Goal: Navigation & Orientation: Find specific page/section

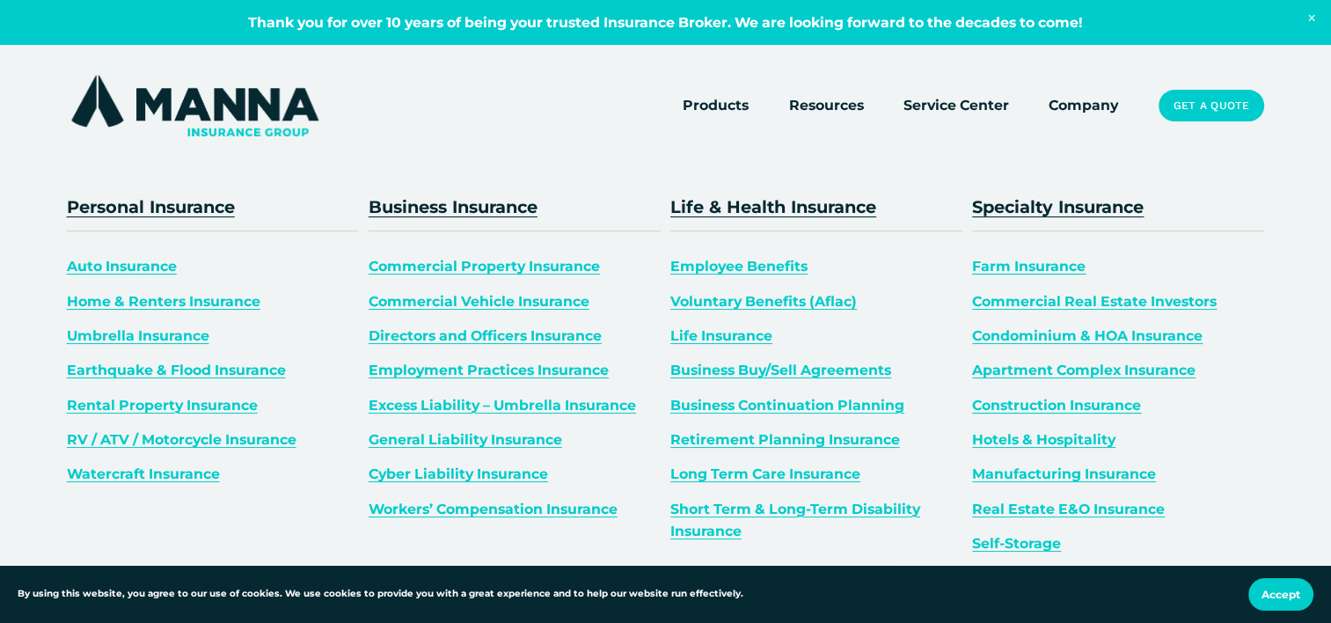
click at [707, 108] on span "Products" at bounding box center [716, 105] width 66 height 22
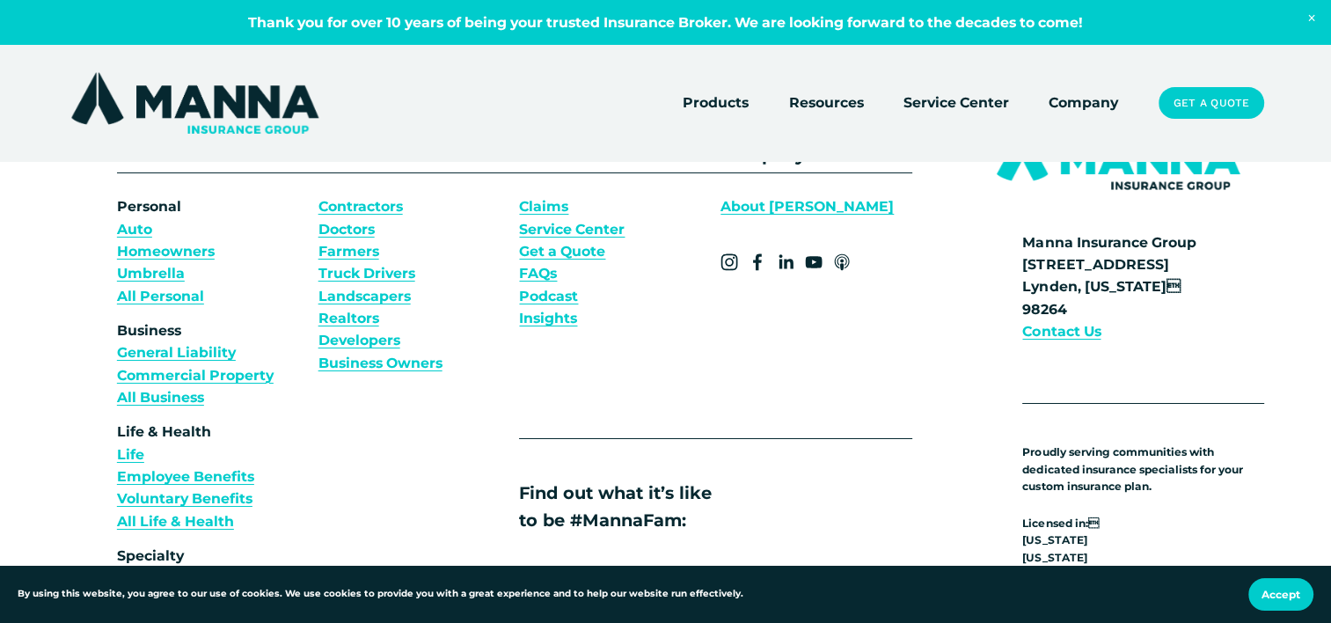
scroll to position [6159, 0]
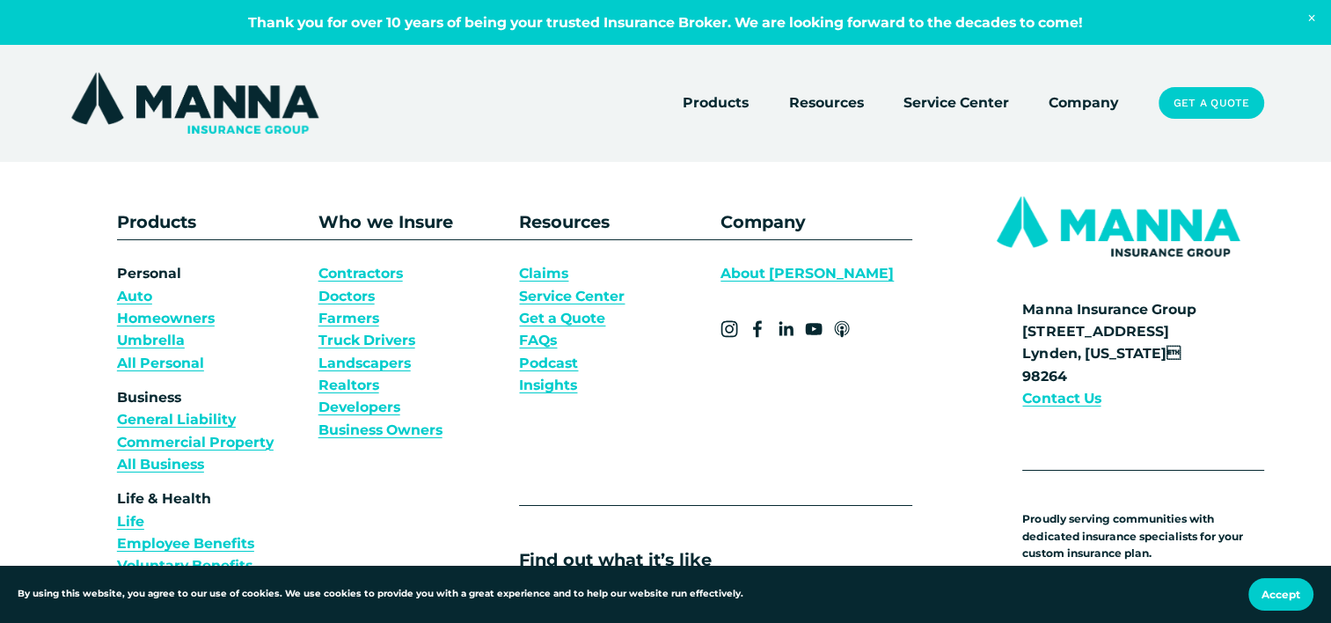
click at [209, 329] on link "Homeowners" at bounding box center [166, 318] width 98 height 22
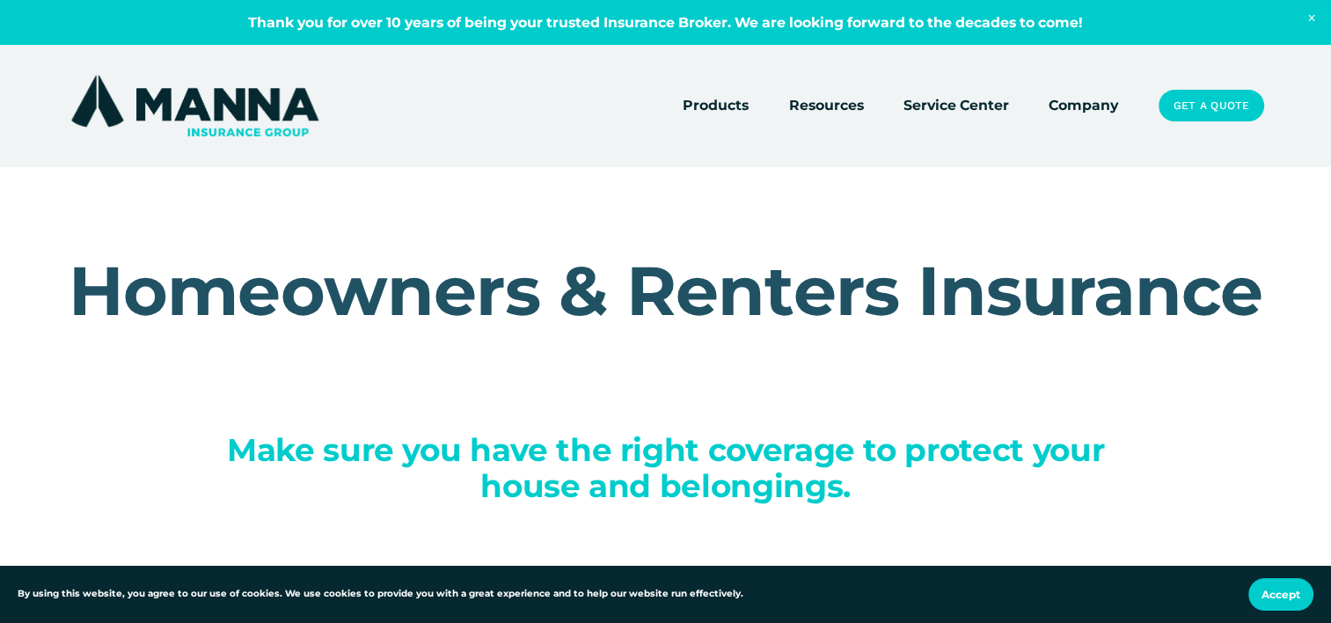
click at [1059, 100] on link "Company" at bounding box center [1084, 105] width 70 height 25
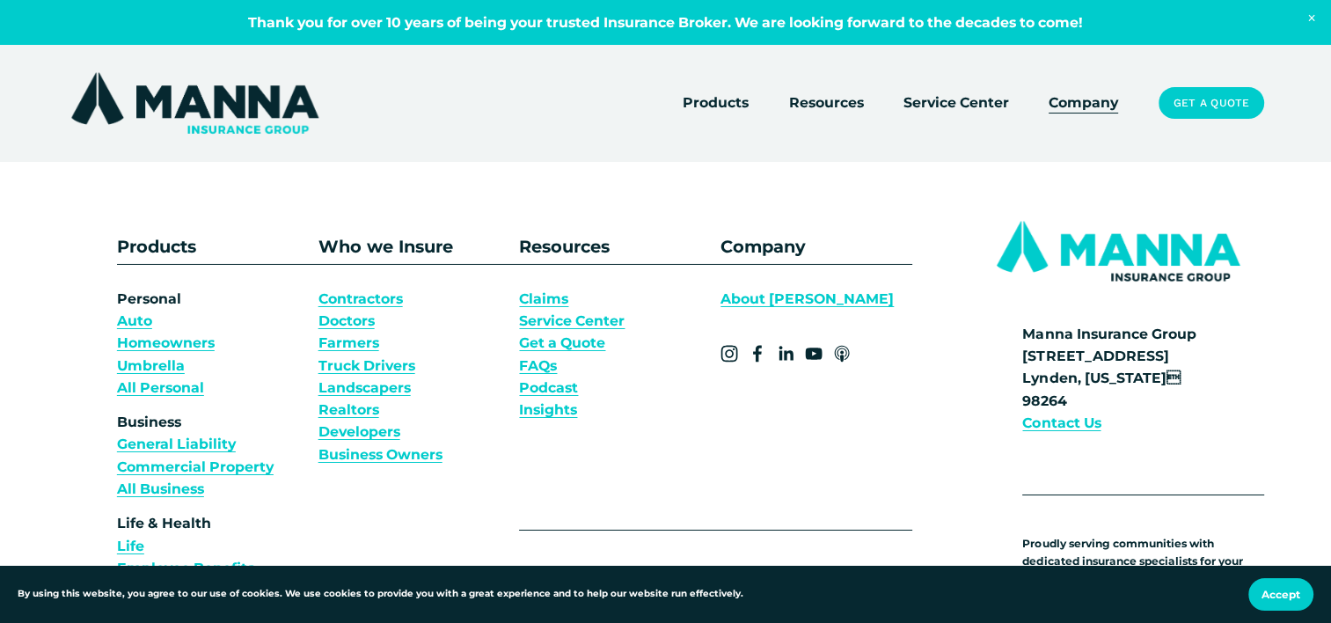
scroll to position [12737, 0]
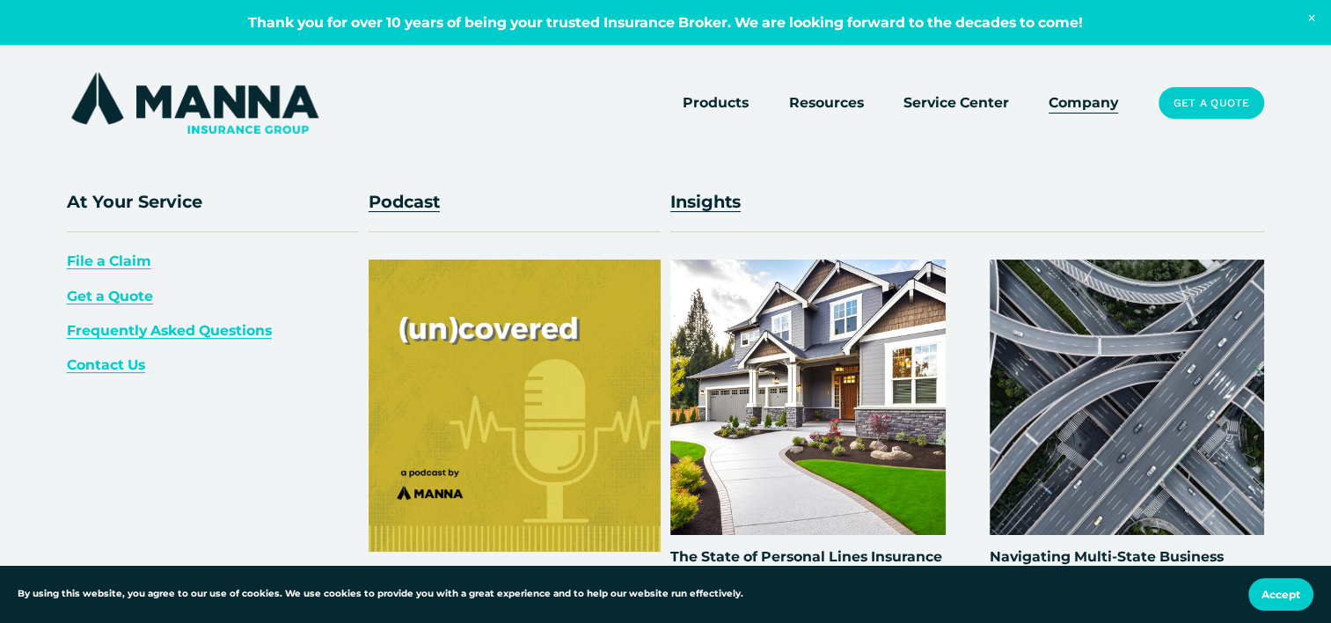
click at [109, 259] on span "File a Claim" at bounding box center [109, 261] width 84 height 17
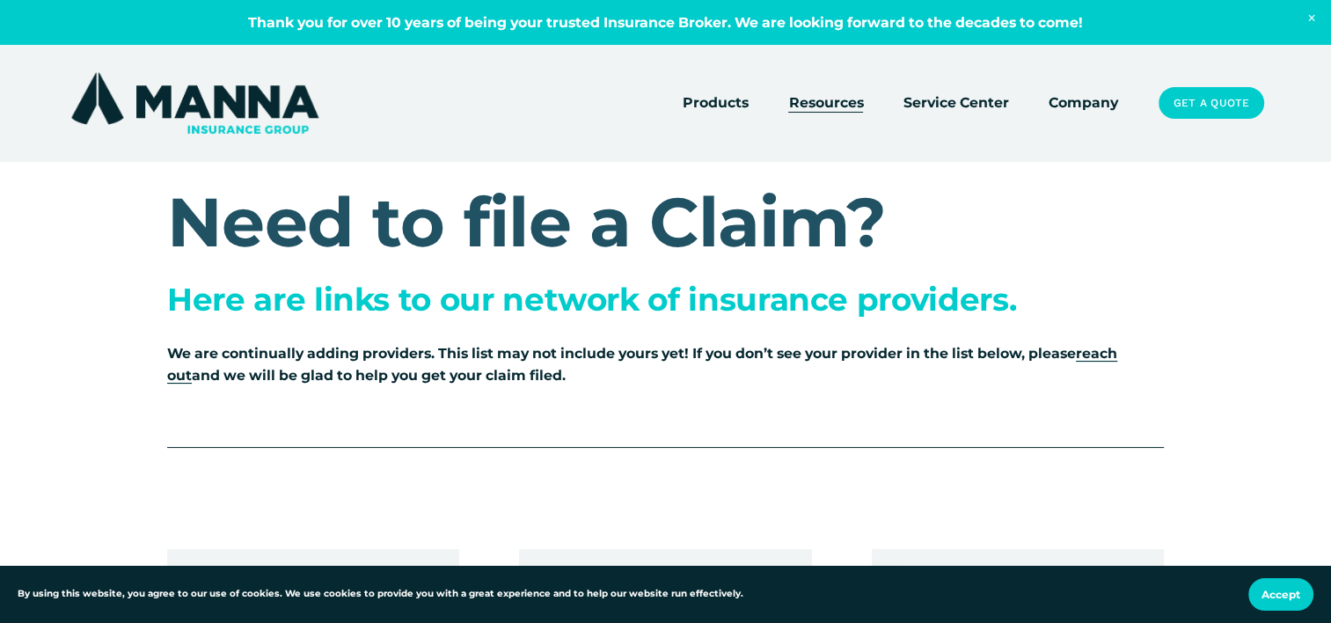
scroll to position [88, 0]
